Goal: Task Accomplishment & Management: Manage account settings

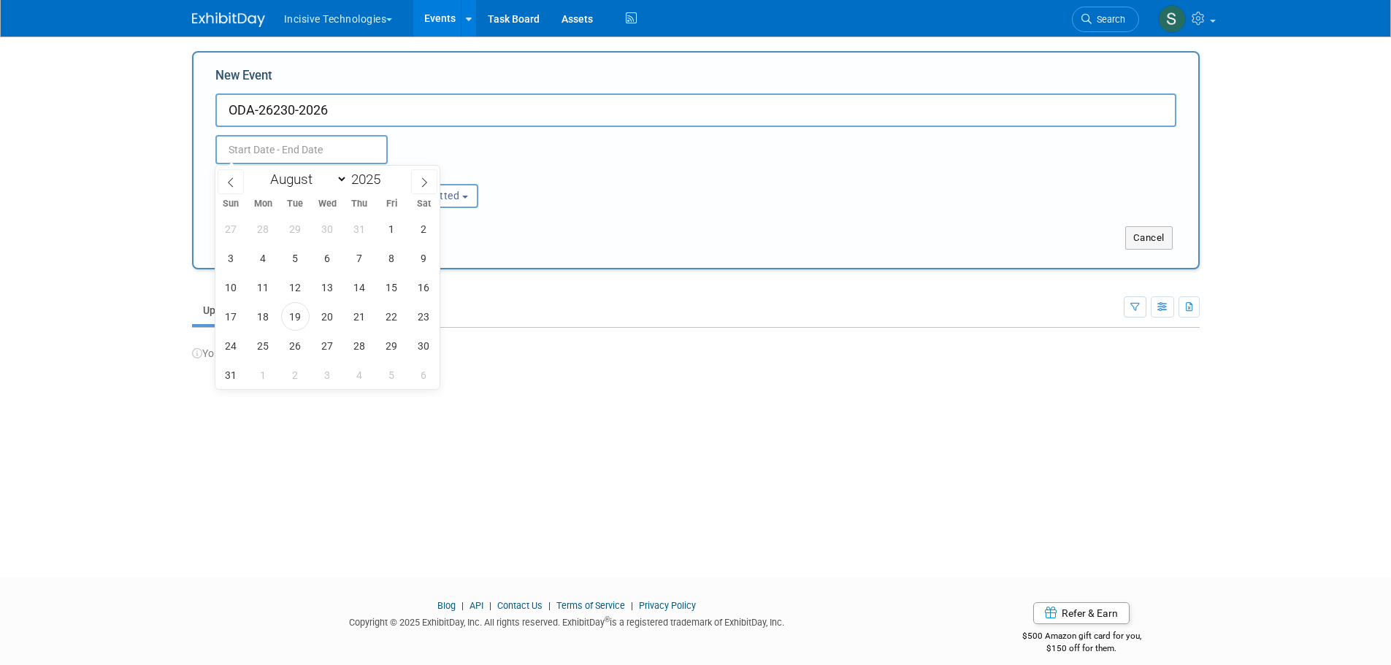
click at [298, 148] on input "text" at bounding box center [301, 149] width 172 height 29
click at [418, 176] on span at bounding box center [424, 181] width 26 height 25
select select "8"
click at [355, 315] on span "25" at bounding box center [359, 316] width 28 height 28
click at [440, 312] on div "31 1 2 3 4 5 6 7 8 9 10 11 12 13 14 15 16 17 18 19 20 21 22 23 24 25 26 27 28 2…" at bounding box center [327, 301] width 225 height 175
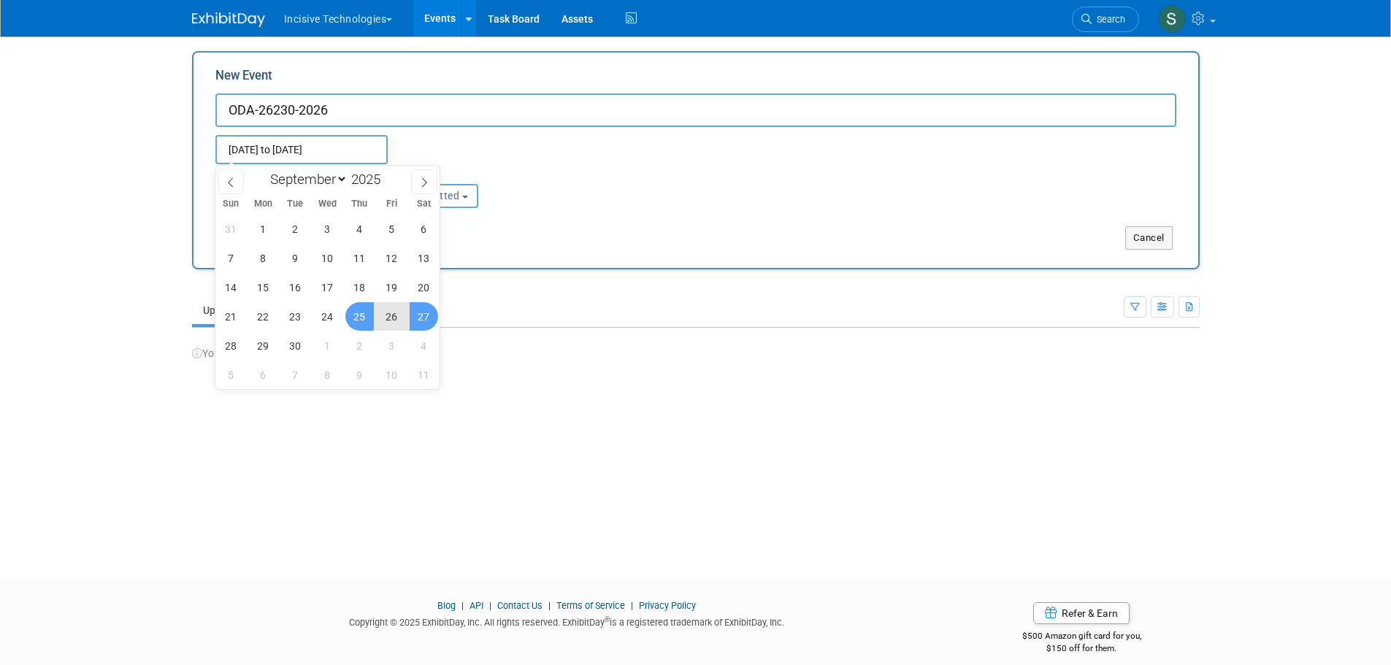
click at [431, 316] on span "27" at bounding box center [424, 316] width 28 height 28
type input "Sep 25, 2025 to Sep 27, 2025"
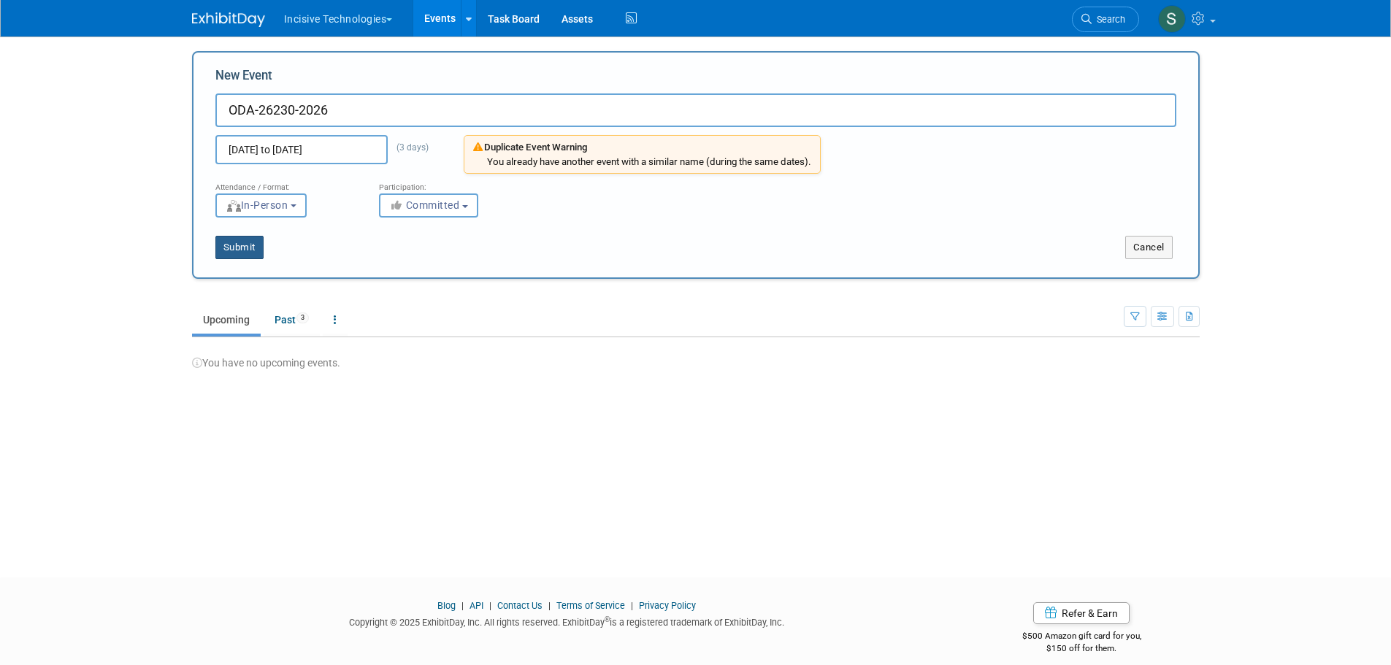
click at [254, 236] on button "Submit" at bounding box center [239, 247] width 48 height 23
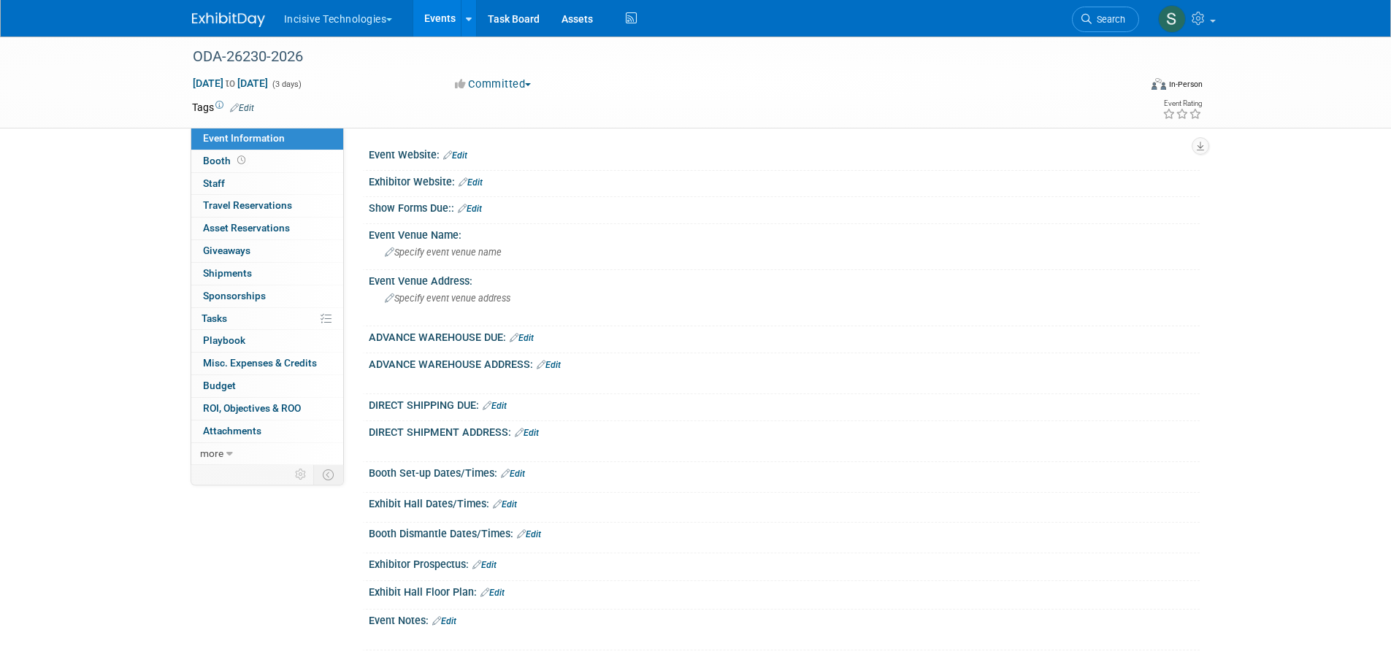
click at [455, 15] on link "Events" at bounding box center [439, 18] width 53 height 37
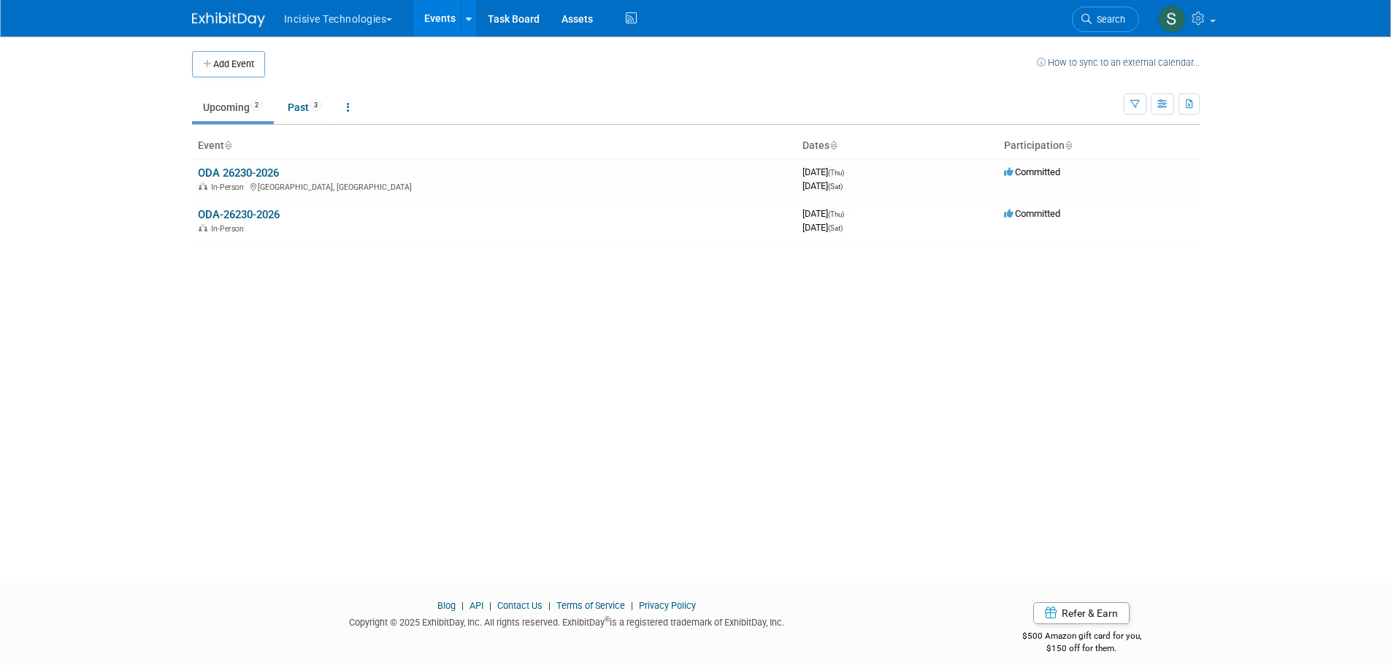
click at [309, 172] on td "ODA 26230-2026 In-Person [GEOGRAPHIC_DATA], [GEOGRAPHIC_DATA]" at bounding box center [494, 179] width 605 height 42
click at [269, 209] on link "ODA-26230-2026" at bounding box center [239, 214] width 82 height 13
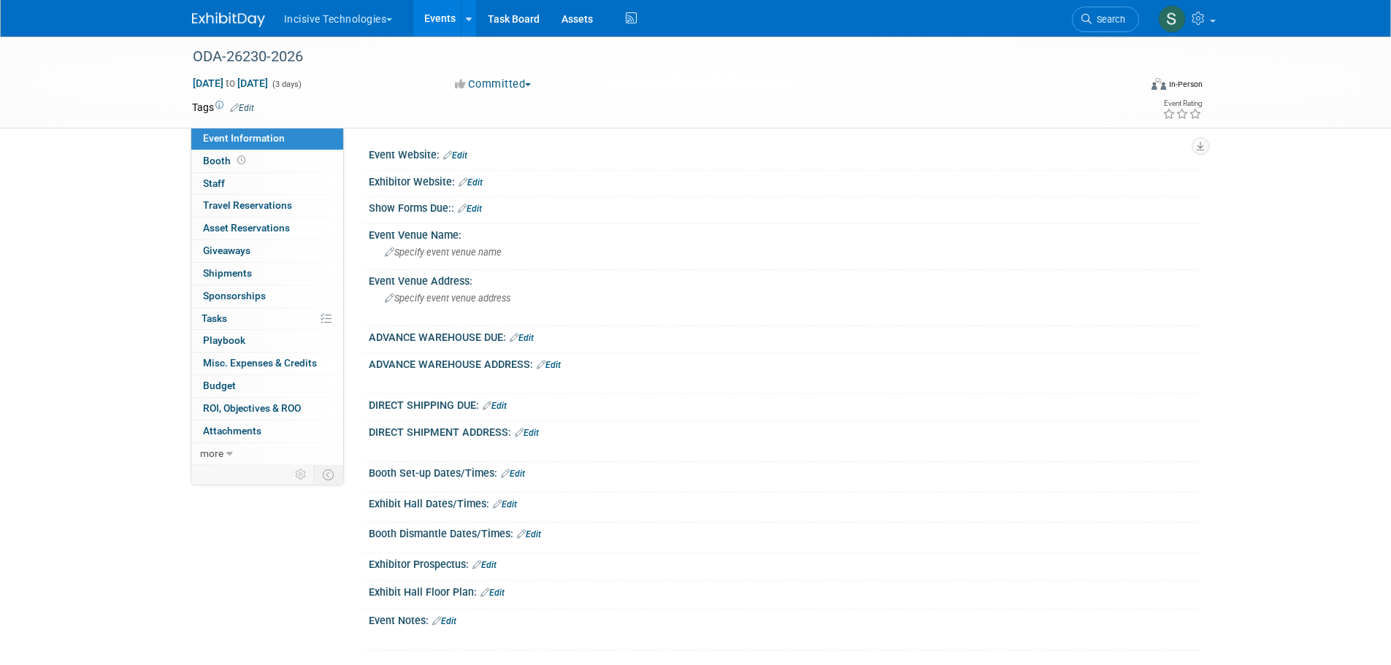
click at [246, 456] on link "more" at bounding box center [267, 454] width 152 height 22
click at [253, 560] on span "Delete Event" at bounding box center [231, 566] width 56 height 12
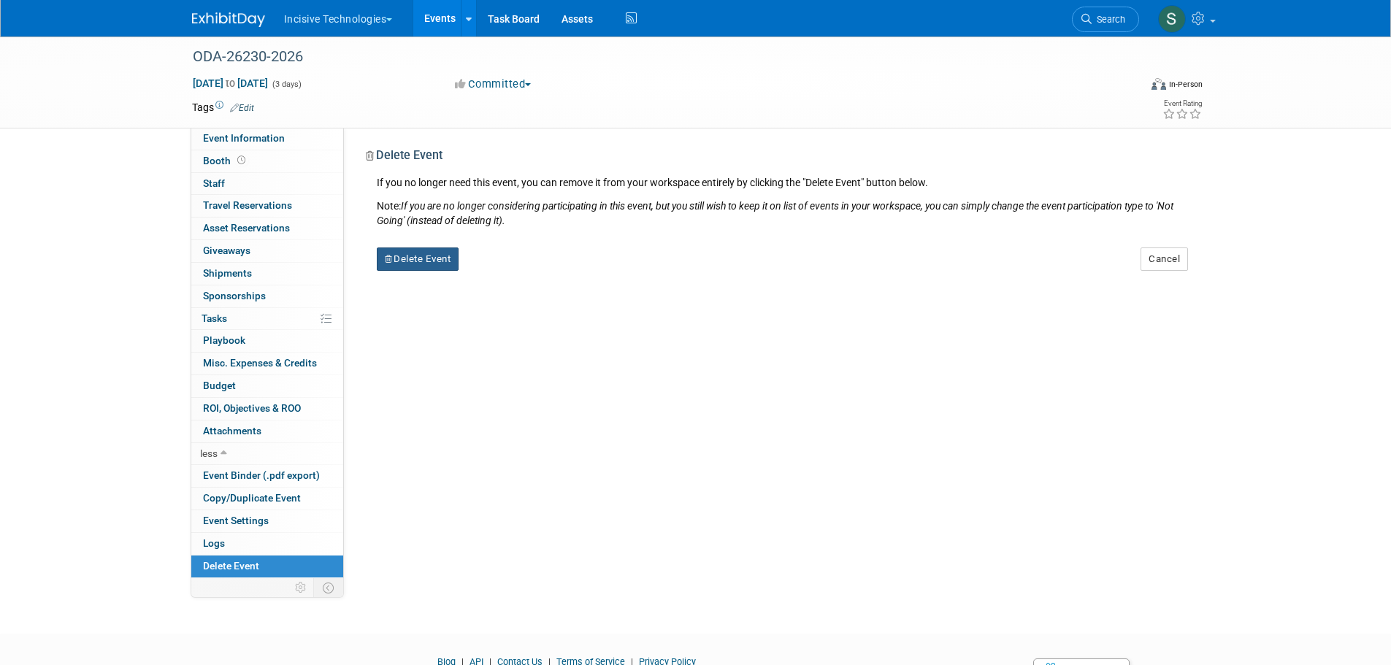
click at [428, 254] on button "Delete Event" at bounding box center [418, 259] width 83 height 23
click at [504, 271] on link "Yes" at bounding box center [509, 270] width 42 height 23
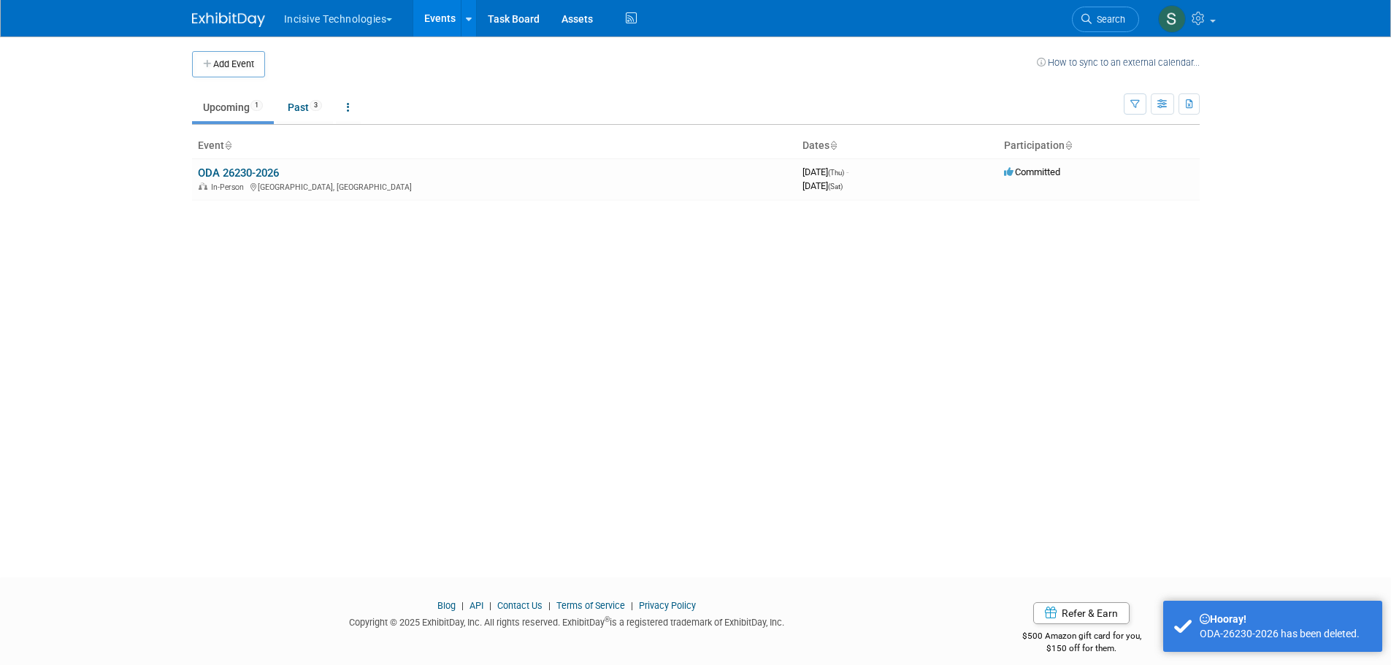
click at [379, 19] on button "Incisive Technologies" at bounding box center [347, 16] width 128 height 32
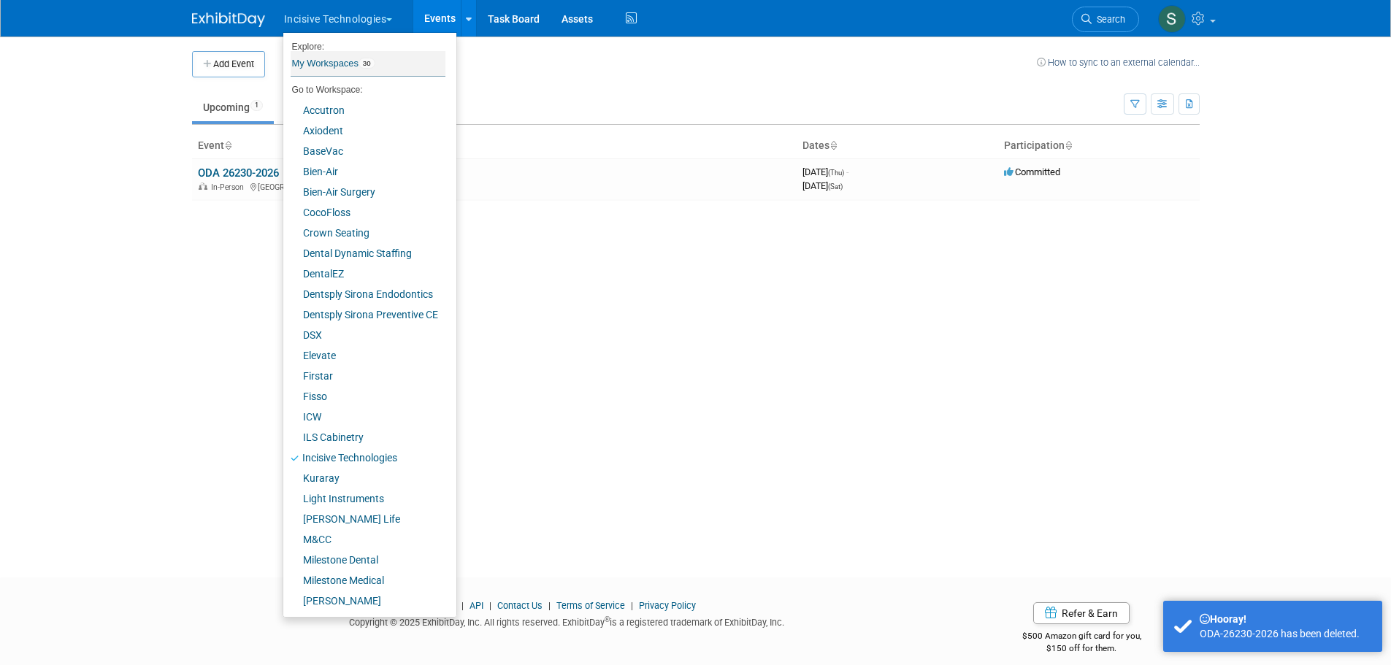
click at [372, 64] on span "30" at bounding box center [366, 64] width 17 height 12
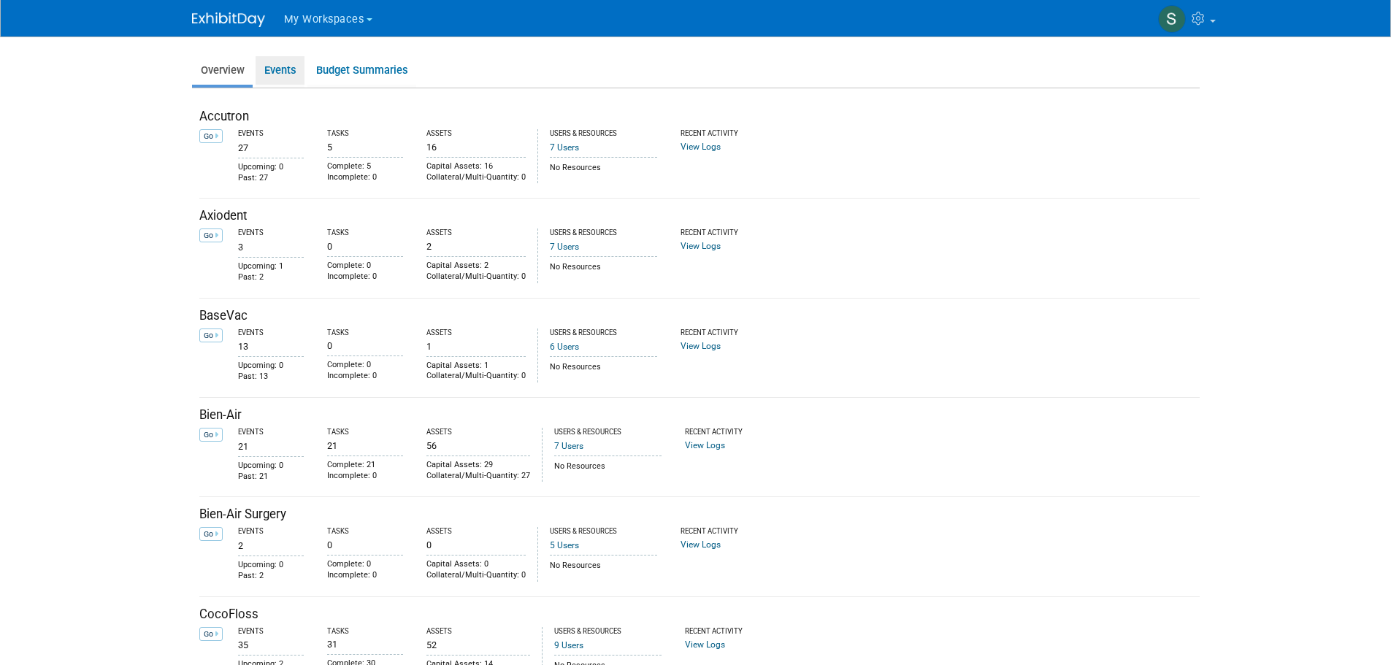
click at [279, 74] on link "Events" at bounding box center [280, 70] width 49 height 28
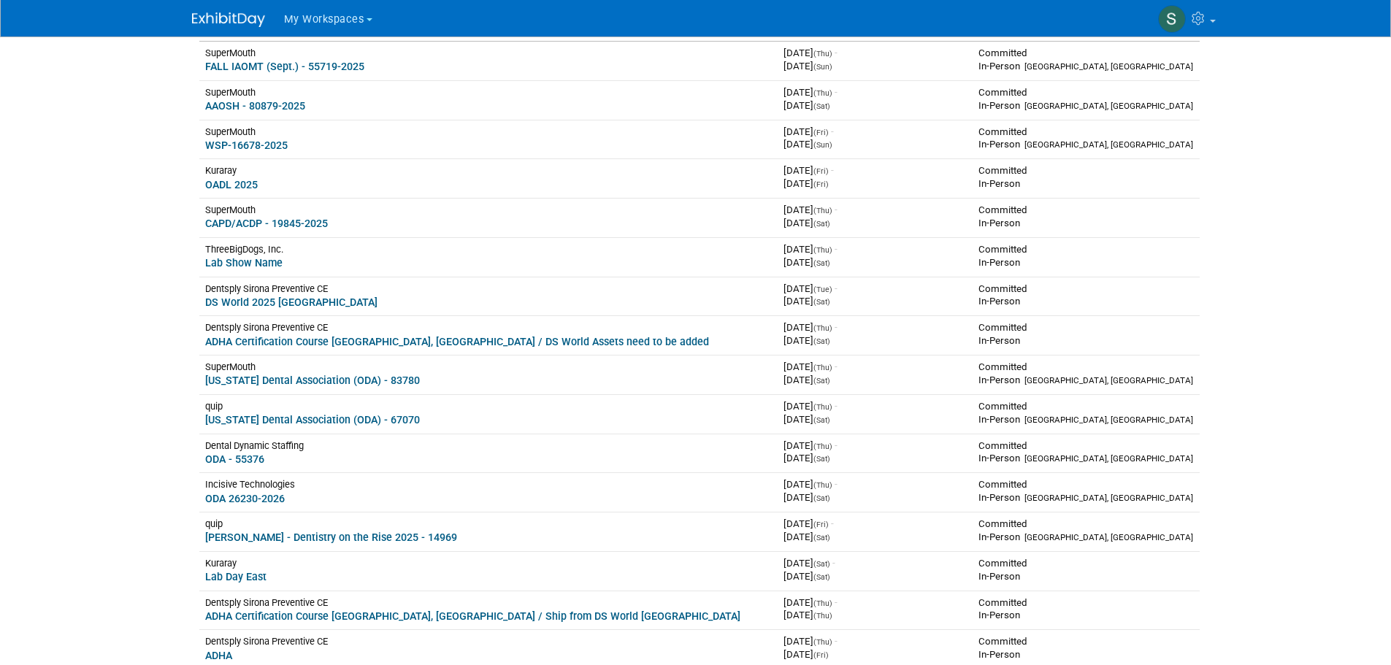
scroll to position [146, 0]
